Goal: Navigation & Orientation: Find specific page/section

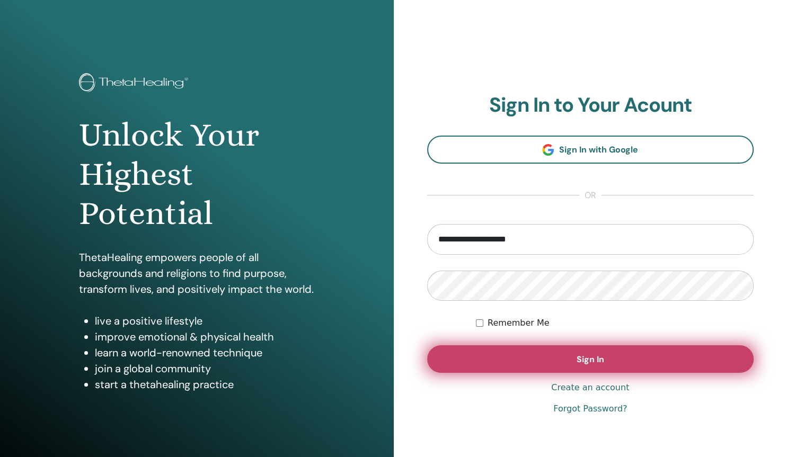
type input "**********"
click at [575, 362] on button "Sign In" at bounding box center [590, 359] width 327 height 28
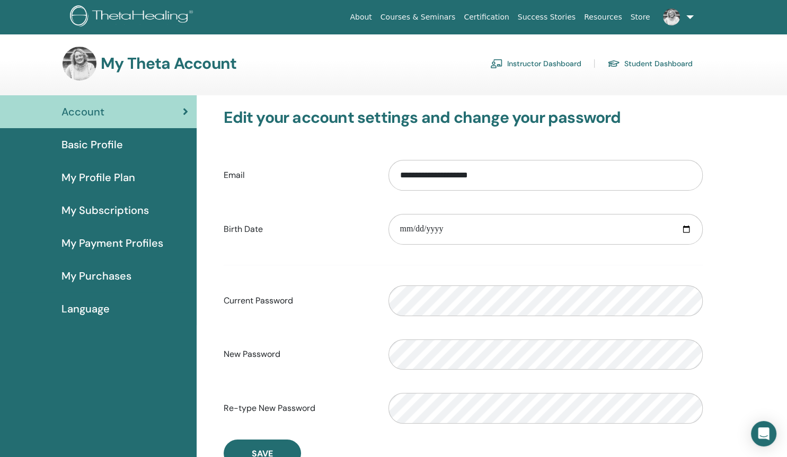
click at [553, 66] on link "Instructor Dashboard" at bounding box center [535, 63] width 91 height 17
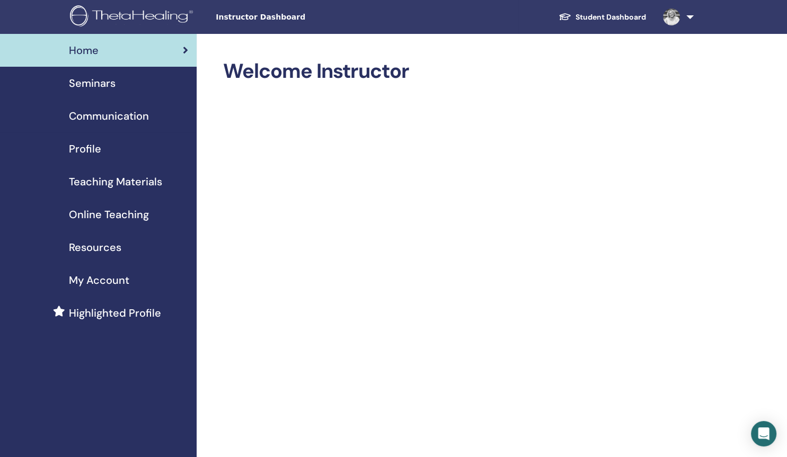
click at [135, 180] on span "Teaching Materials" at bounding box center [115, 182] width 93 height 16
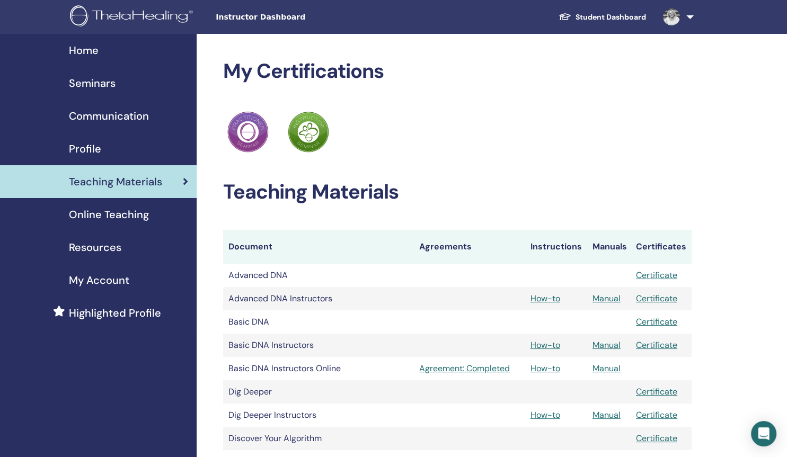
click at [90, 248] on span "Resources" at bounding box center [95, 247] width 52 height 16
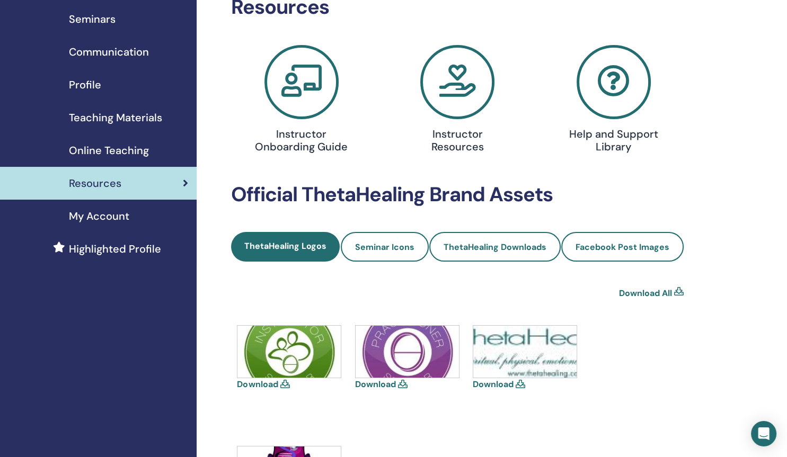
scroll to position [59, 0]
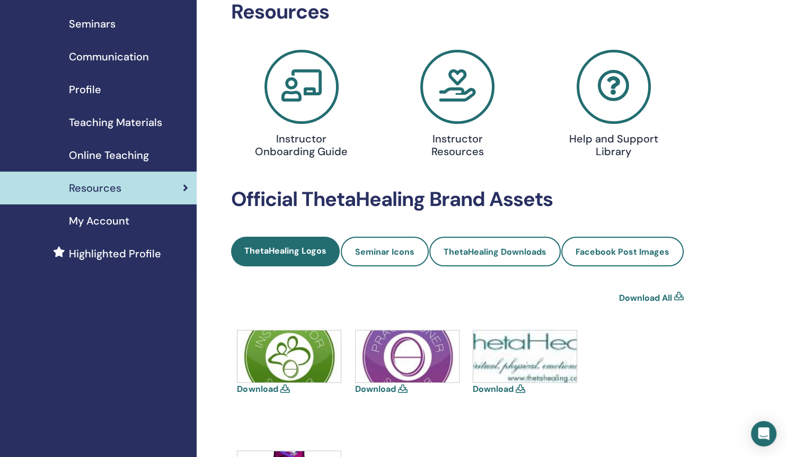
click at [467, 109] on icon at bounding box center [457, 87] width 74 height 74
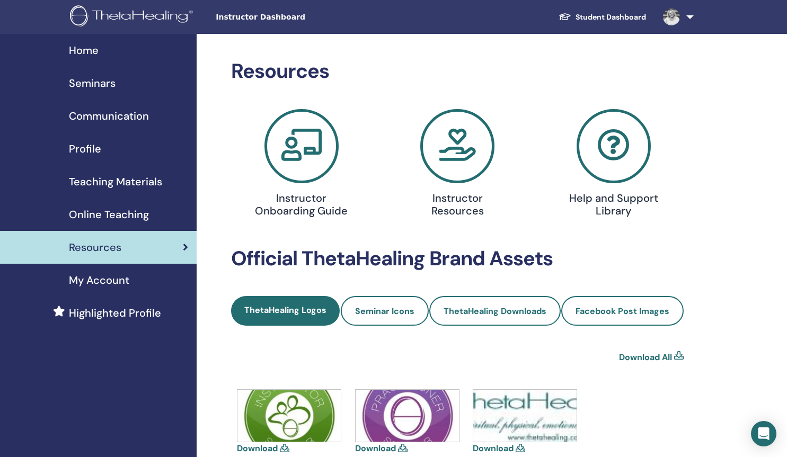
scroll to position [59, 0]
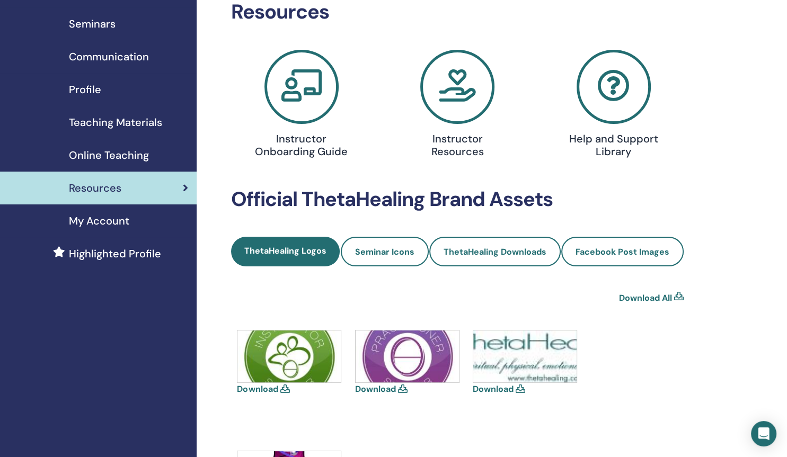
click at [605, 101] on icon at bounding box center [613, 87] width 74 height 74
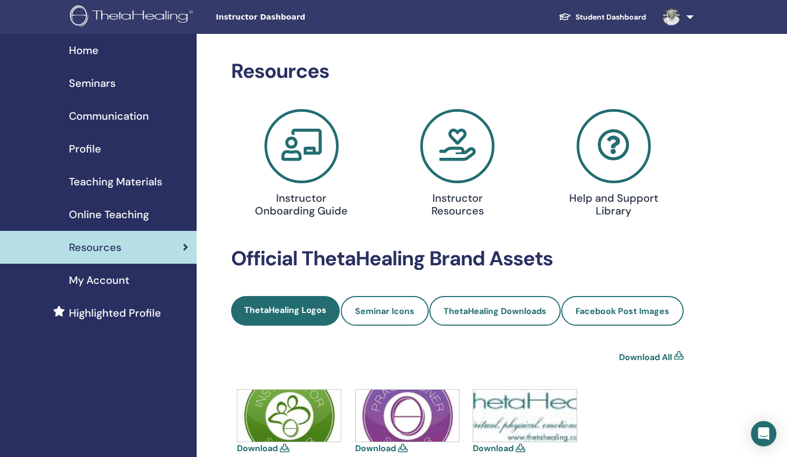
scroll to position [59, 0]
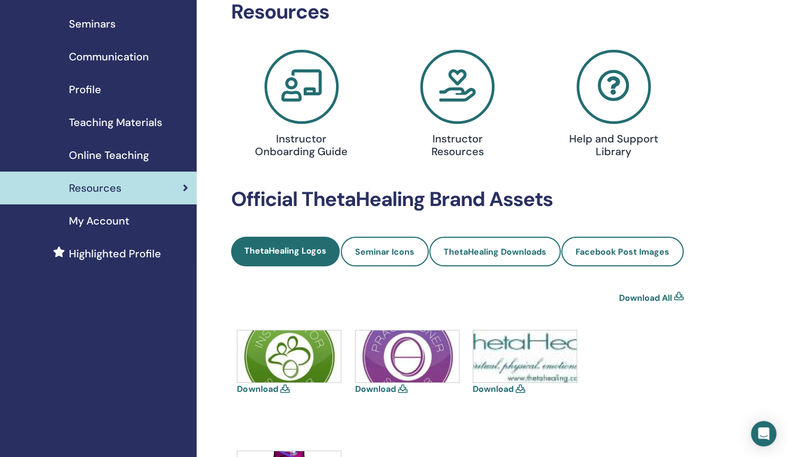
click at [102, 219] on span "My Account" at bounding box center [99, 221] width 60 height 16
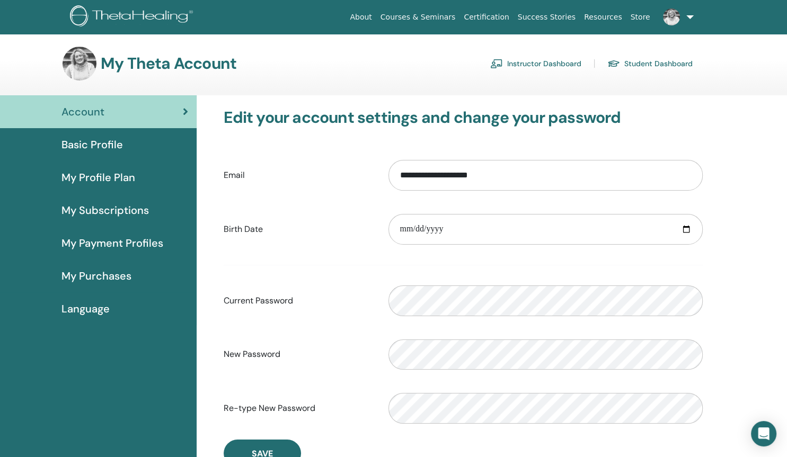
click at [86, 148] on span "Basic Profile" at bounding box center [91, 145] width 61 height 16
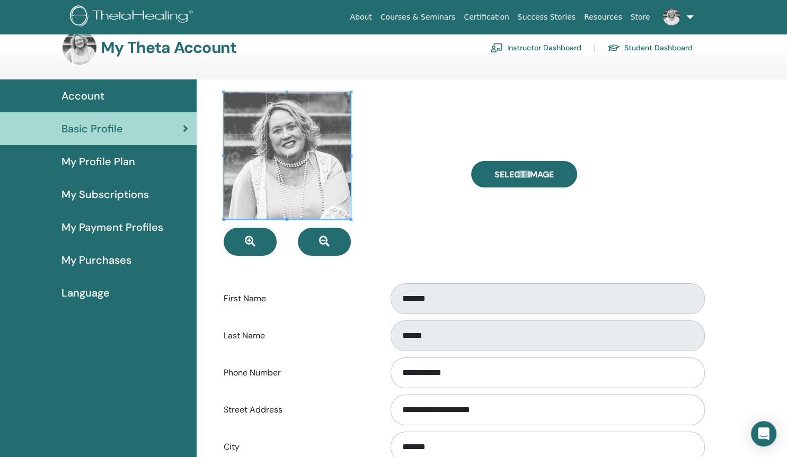
scroll to position [14, 0]
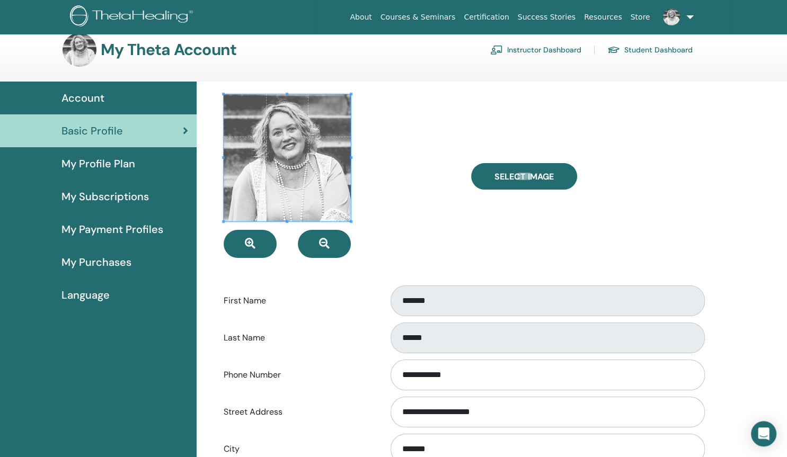
click at [120, 166] on span "My Profile Plan" at bounding box center [98, 164] width 74 height 16
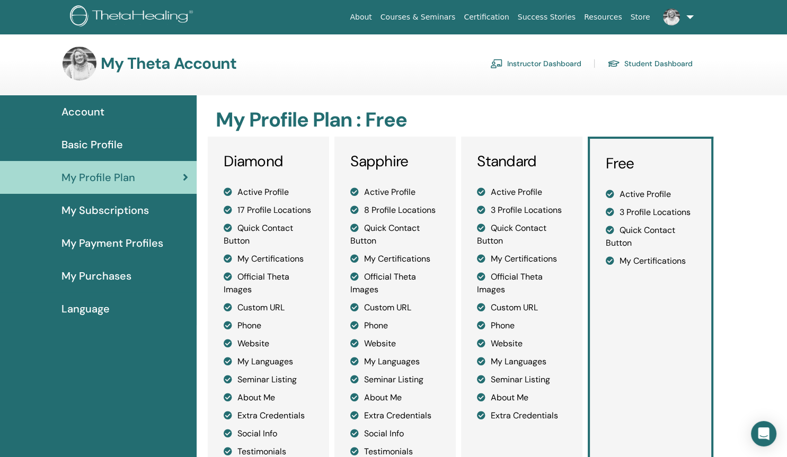
click at [513, 66] on link "Instructor Dashboard" at bounding box center [535, 63] width 91 height 17
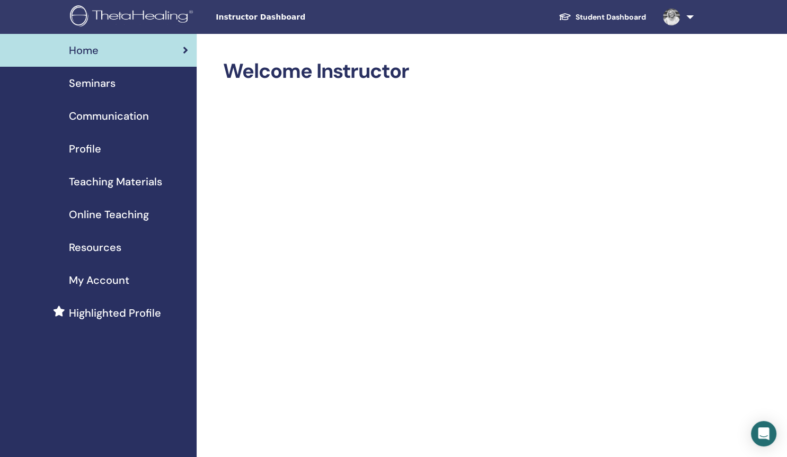
click at [93, 177] on span "Teaching Materials" at bounding box center [115, 182] width 93 height 16
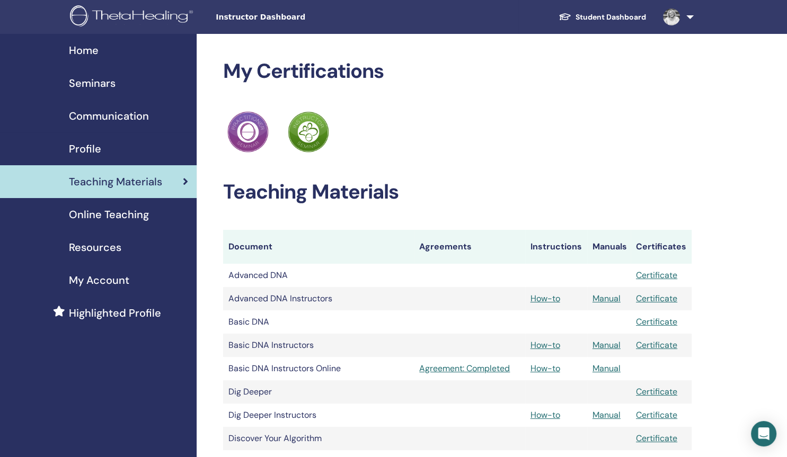
click at [103, 120] on span "Communication" at bounding box center [109, 116] width 80 height 16
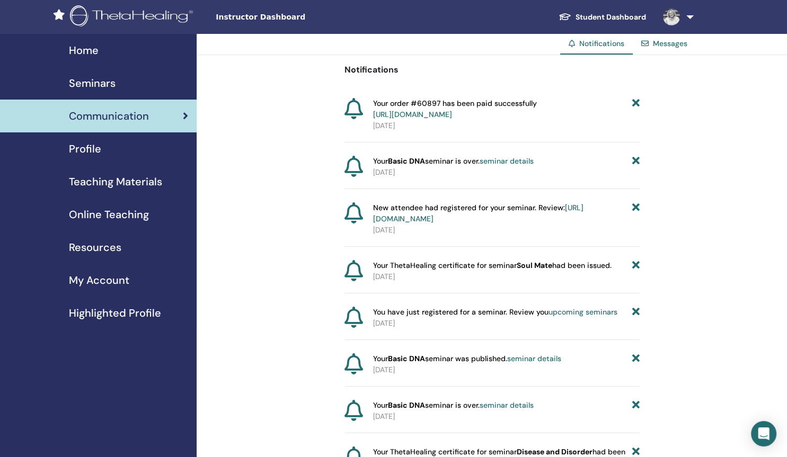
click at [92, 253] on span "Resources" at bounding box center [95, 247] width 52 height 16
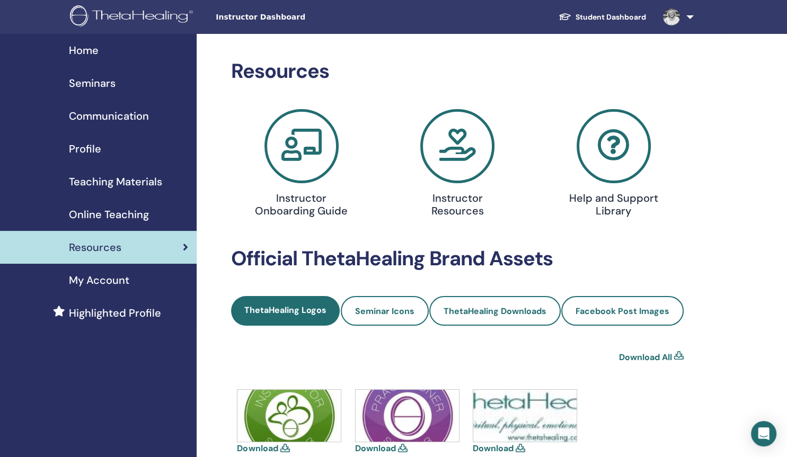
click at [307, 183] on span at bounding box center [301, 146] width 144 height 74
click at [686, 19] on link at bounding box center [675, 17] width 43 height 34
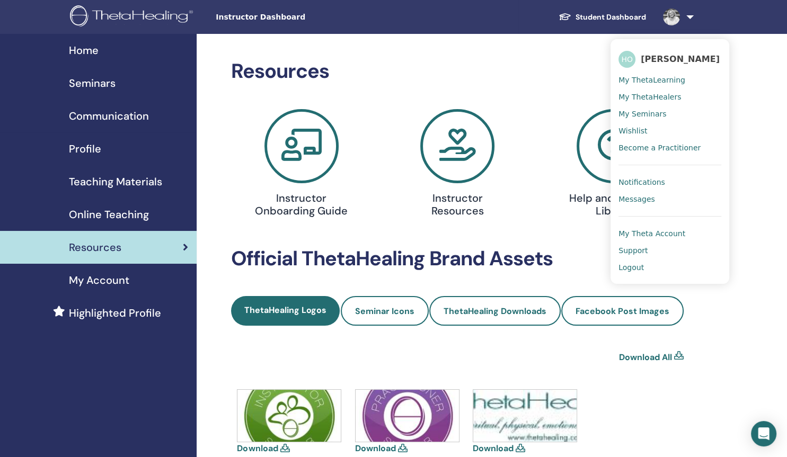
click at [312, 203] on h4 "Instructor Onboarding Guide" at bounding box center [301, 204] width 100 height 25
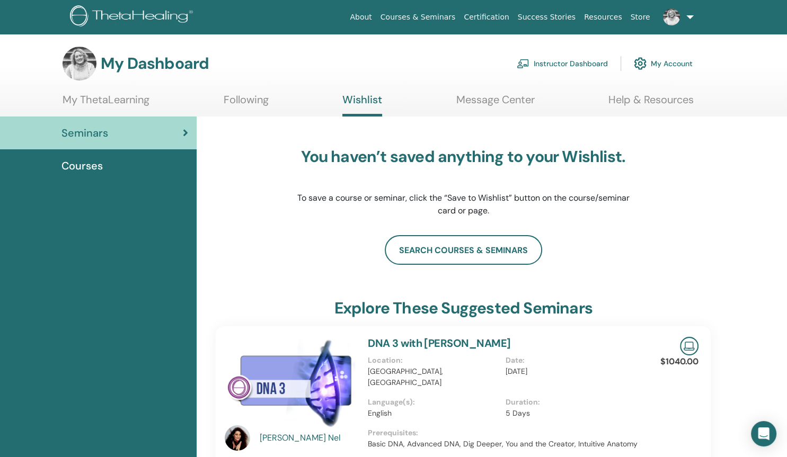
click at [633, 101] on link "Help & Resources" at bounding box center [650, 103] width 85 height 21
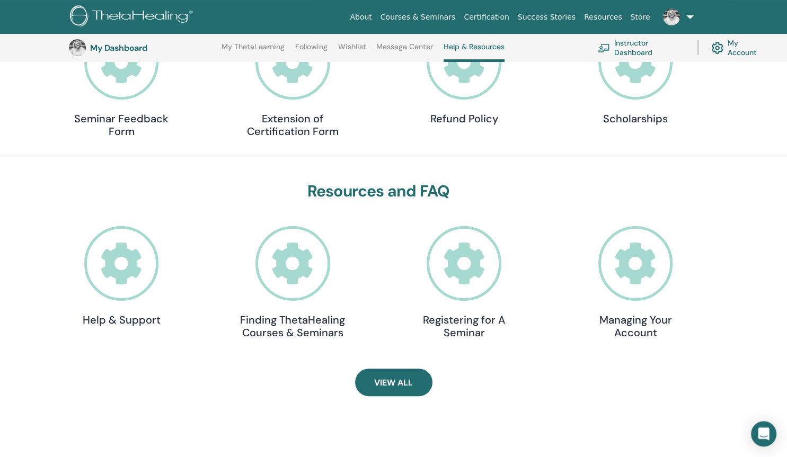
scroll to position [226, 0]
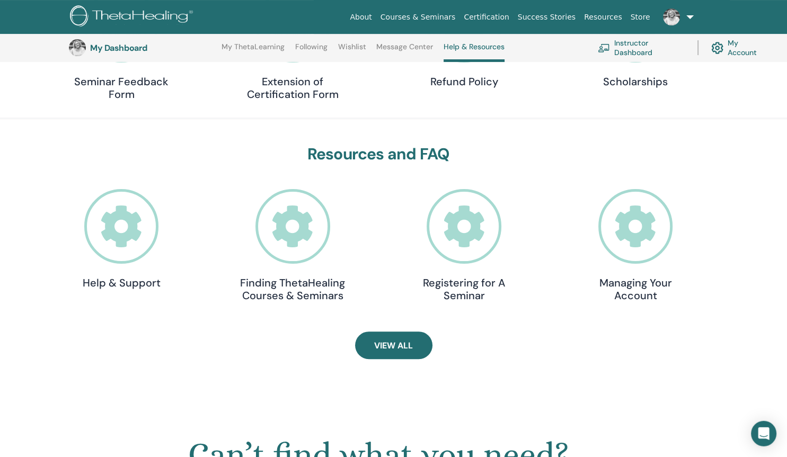
click at [132, 218] on icon at bounding box center [121, 226] width 75 height 75
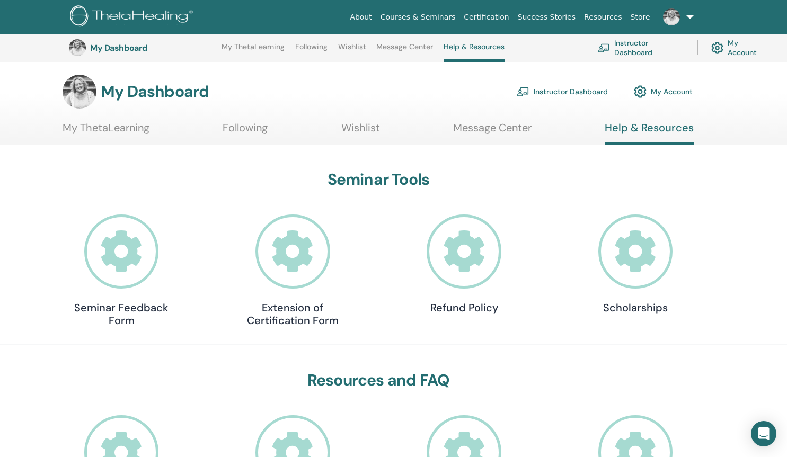
scroll to position [227, 0]
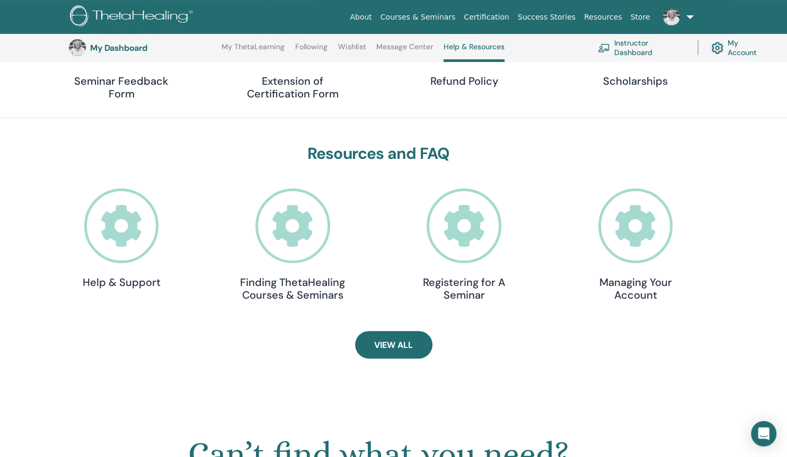
click at [629, 49] on link "Instructor Dashboard" at bounding box center [641, 47] width 87 height 23
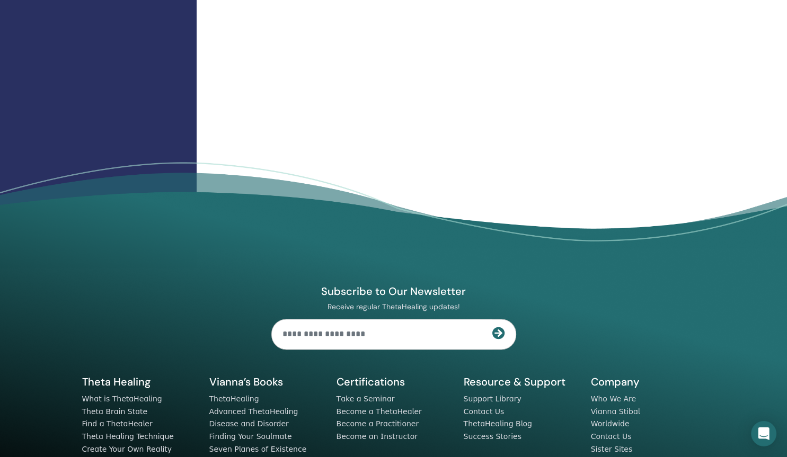
scroll to position [1306, 0]
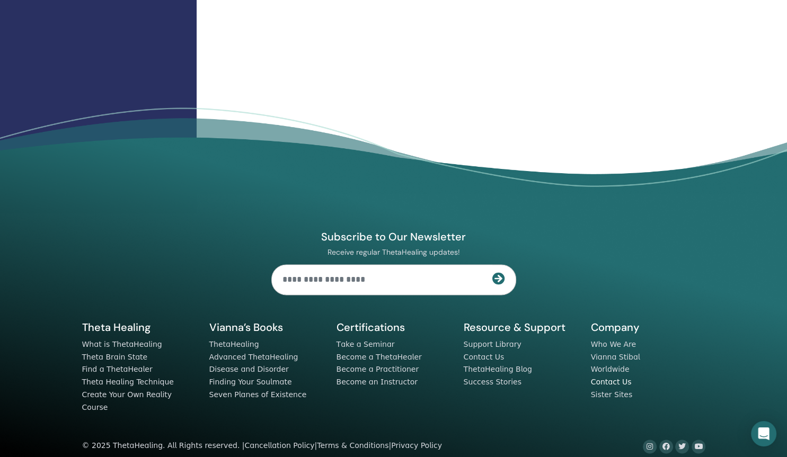
click at [616, 384] on link "Contact Us" at bounding box center [611, 382] width 41 height 8
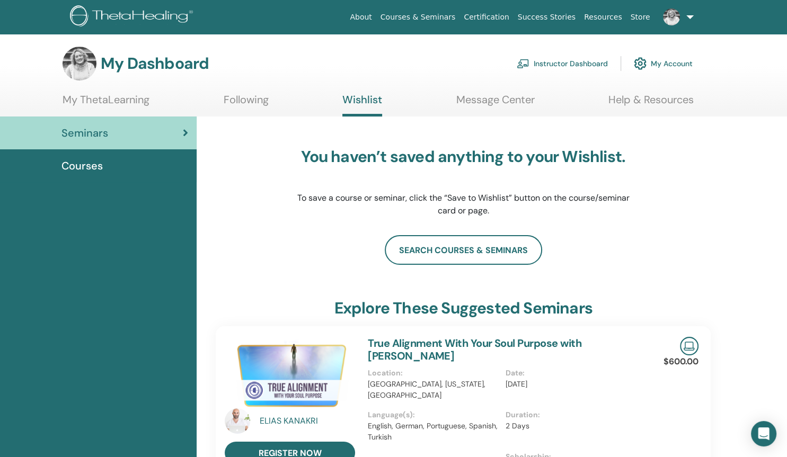
click at [577, 67] on link "Instructor Dashboard" at bounding box center [562, 63] width 91 height 23
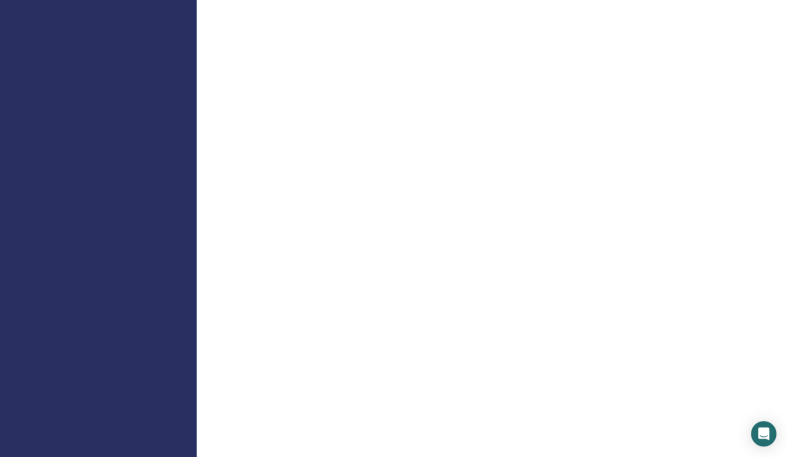
scroll to position [742, 0]
